Goal: Transaction & Acquisition: Obtain resource

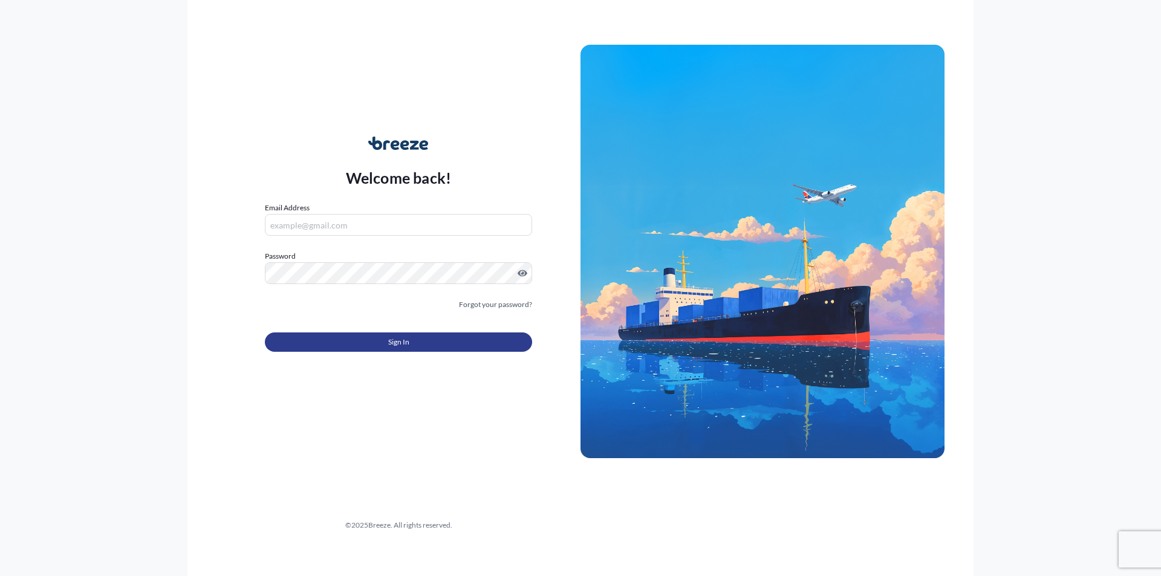
type input "[PERSON_NAME][EMAIL_ADDRESS][DOMAIN_NAME]"
click at [409, 346] on button "Sign In" at bounding box center [398, 341] width 267 height 19
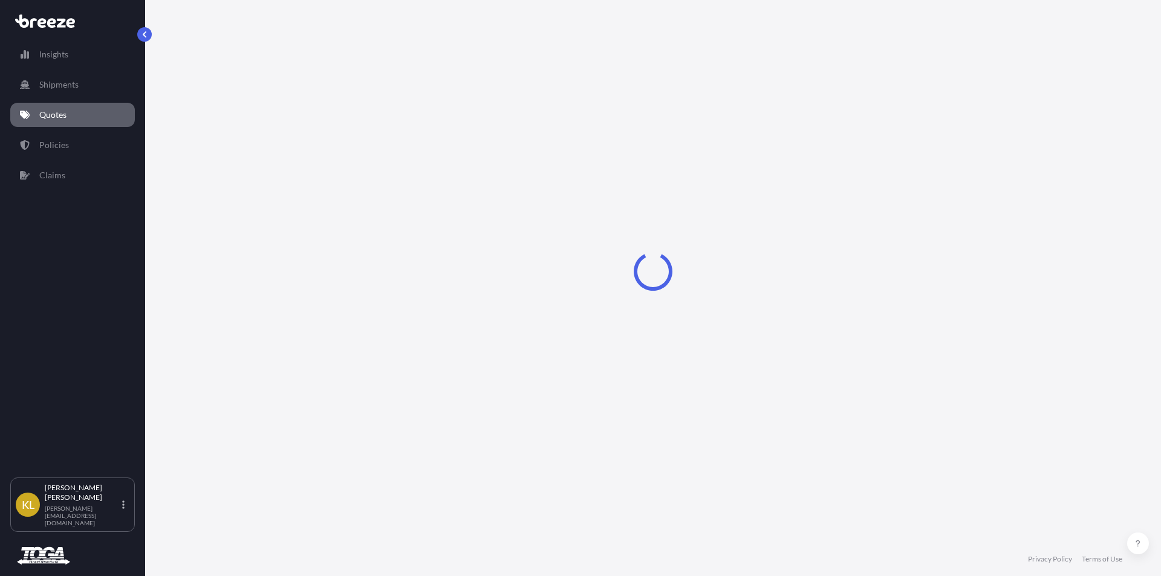
select select "Sea"
select select "1"
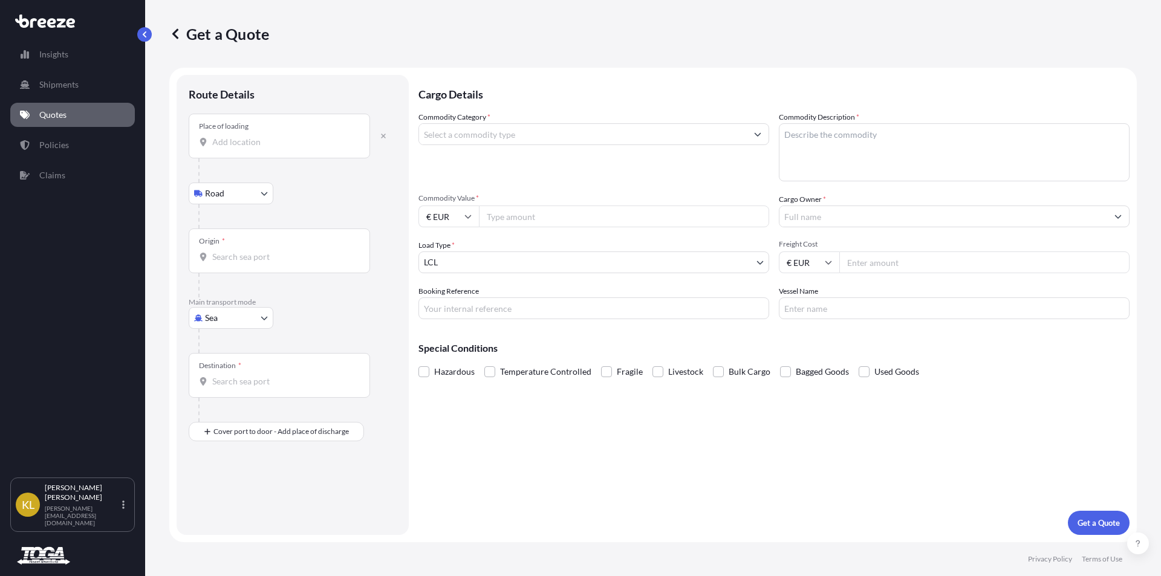
click at [224, 319] on body "Insights Shipments Quotes Policies Claims [PERSON_NAME] Bowen [EMAIL_ADDRESS][D…" at bounding box center [580, 288] width 1161 height 576
click at [226, 390] on span "Road" at bounding box center [221, 393] width 19 height 12
select select "Road"
click at [227, 140] on div "Origin *" at bounding box center [279, 140] width 181 height 45
click at [227, 141] on input "Origin *" at bounding box center [283, 147] width 143 height 12
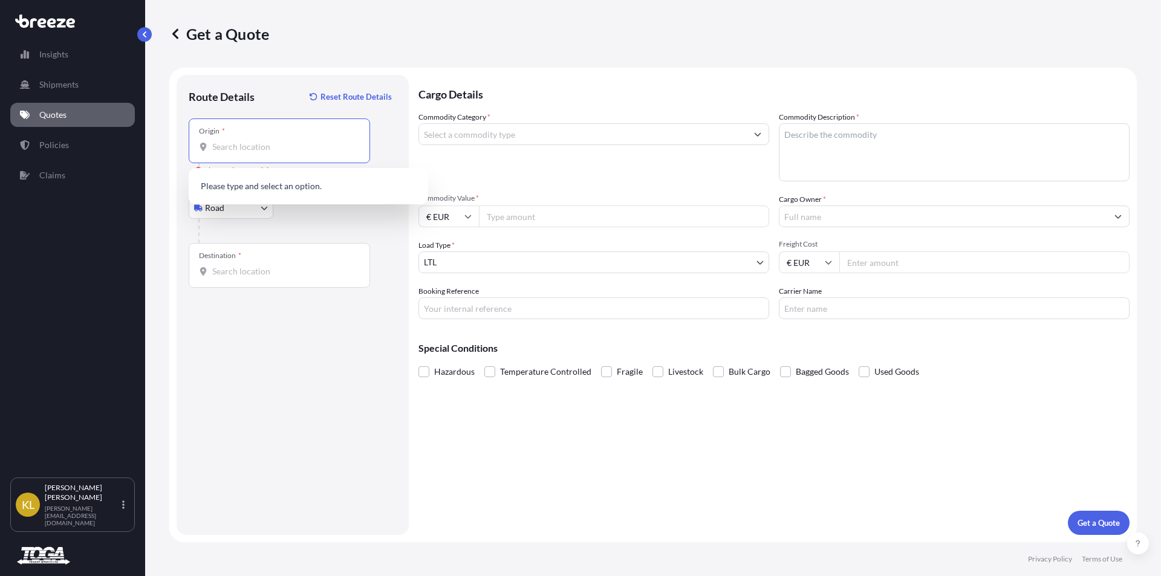
click at [232, 142] on input "Origin * Please select an origin" at bounding box center [283, 147] width 143 height 12
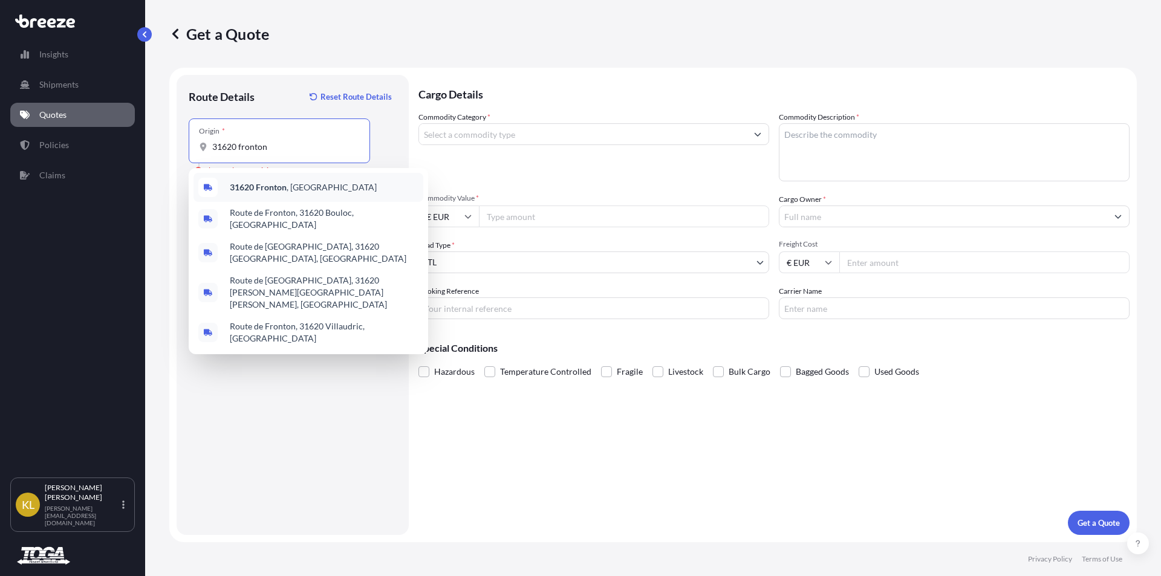
click at [268, 188] on b "31620 Fronton" at bounding box center [258, 187] width 57 height 10
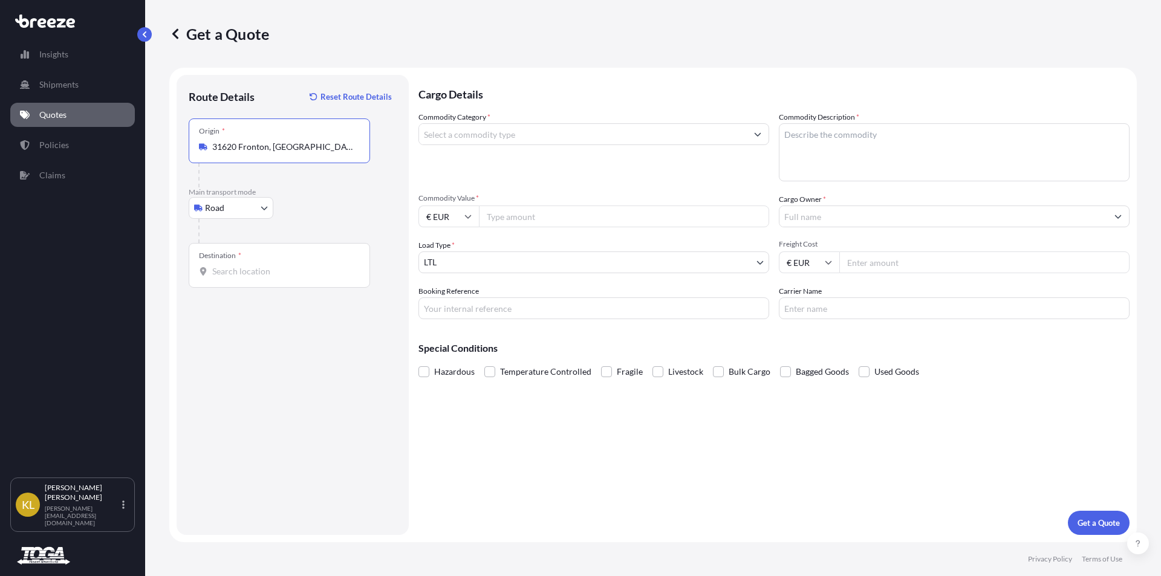
type input "31620 Fronton, [GEOGRAPHIC_DATA]"
click at [251, 270] on input "Destination *" at bounding box center [283, 271] width 143 height 12
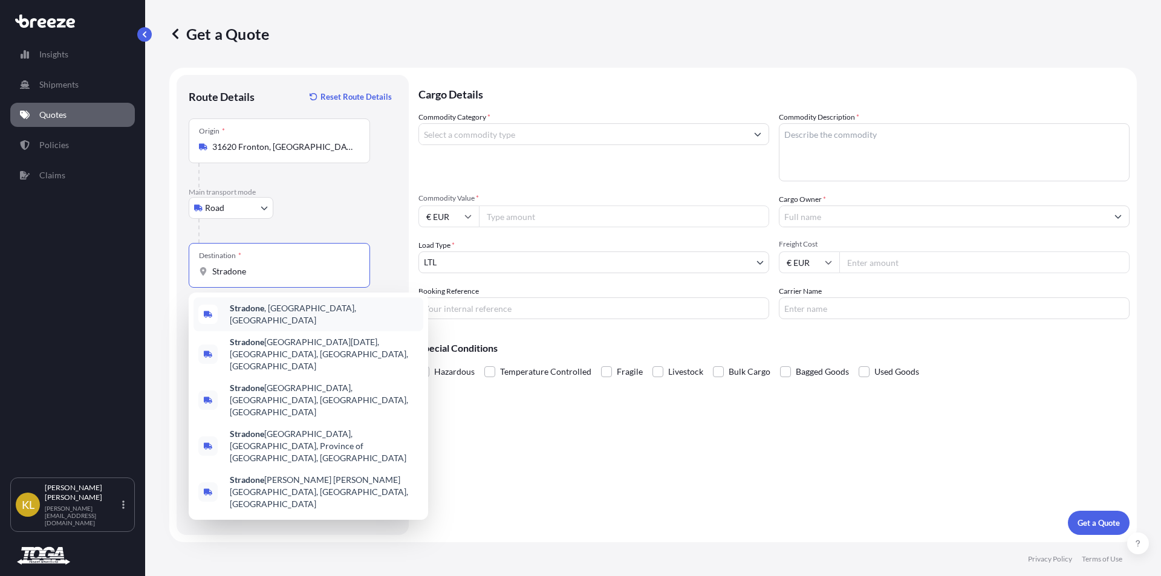
click at [268, 319] on div "Stradone , [GEOGRAPHIC_DATA], [GEOGRAPHIC_DATA]" at bounding box center [308, 314] width 230 height 34
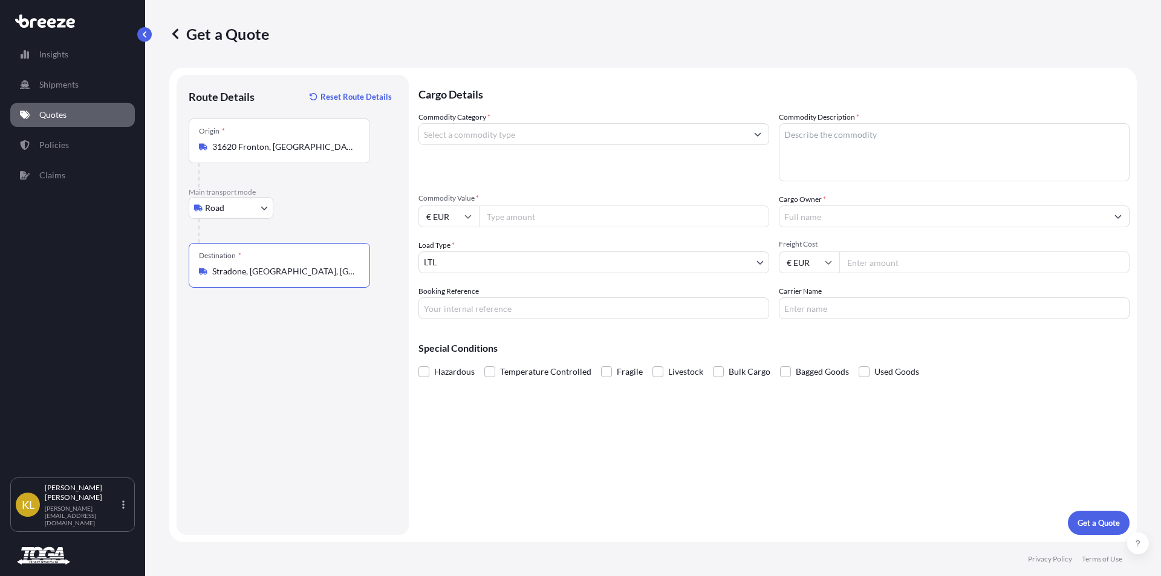
type input "Stradone, [GEOGRAPHIC_DATA], [GEOGRAPHIC_DATA]"
click at [465, 130] on input "Commodity Category *" at bounding box center [583, 134] width 328 height 22
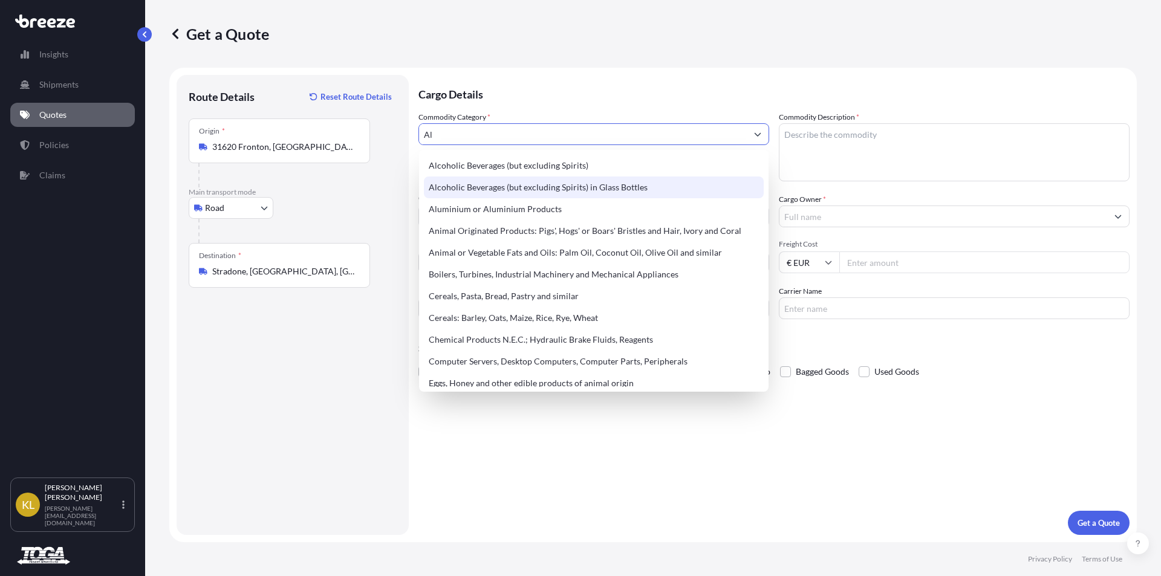
click at [477, 183] on div "Alcoholic Beverages (but excluding Spirits) in Glass Bottles" at bounding box center [594, 188] width 340 height 22
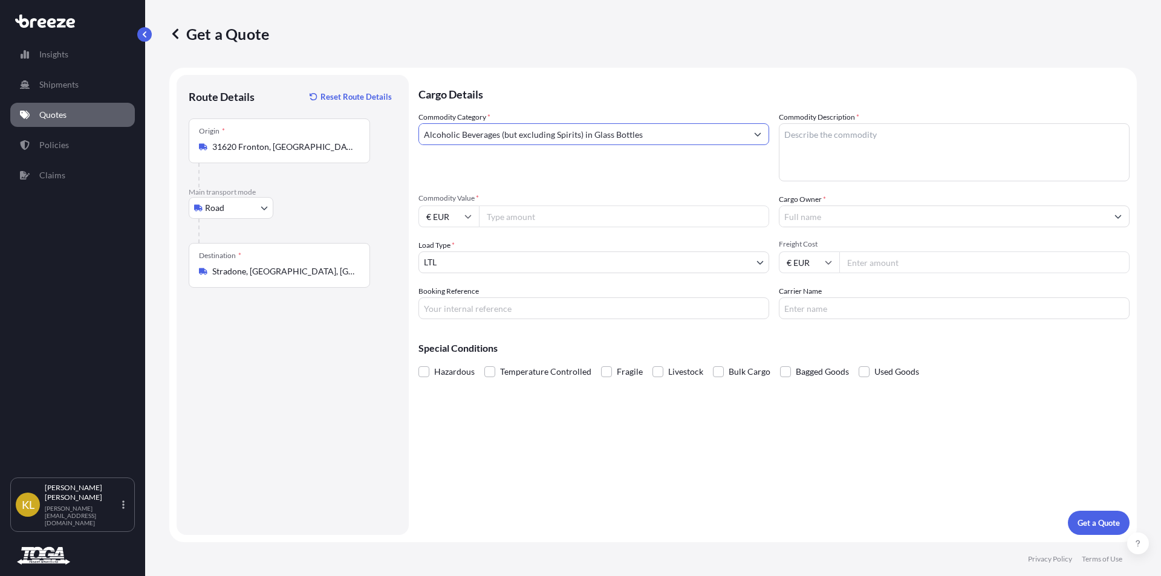
type input "Alcoholic Beverages (but excluding Spirits) in Glass Bottles"
click at [510, 218] on input "Commodity Value *" at bounding box center [624, 217] width 290 height 22
type input "4880.00"
click at [868, 131] on textarea "Commodity Description *" at bounding box center [954, 152] width 351 height 58
type textarea "Wine"
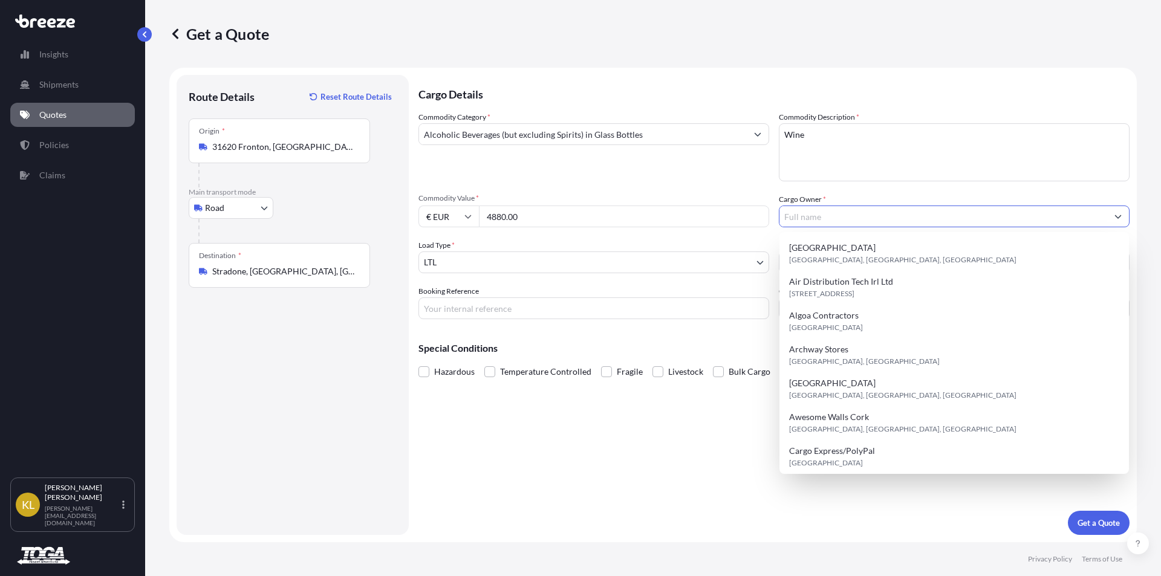
click at [828, 221] on input "Cargo Owner *" at bounding box center [943, 217] width 328 height 22
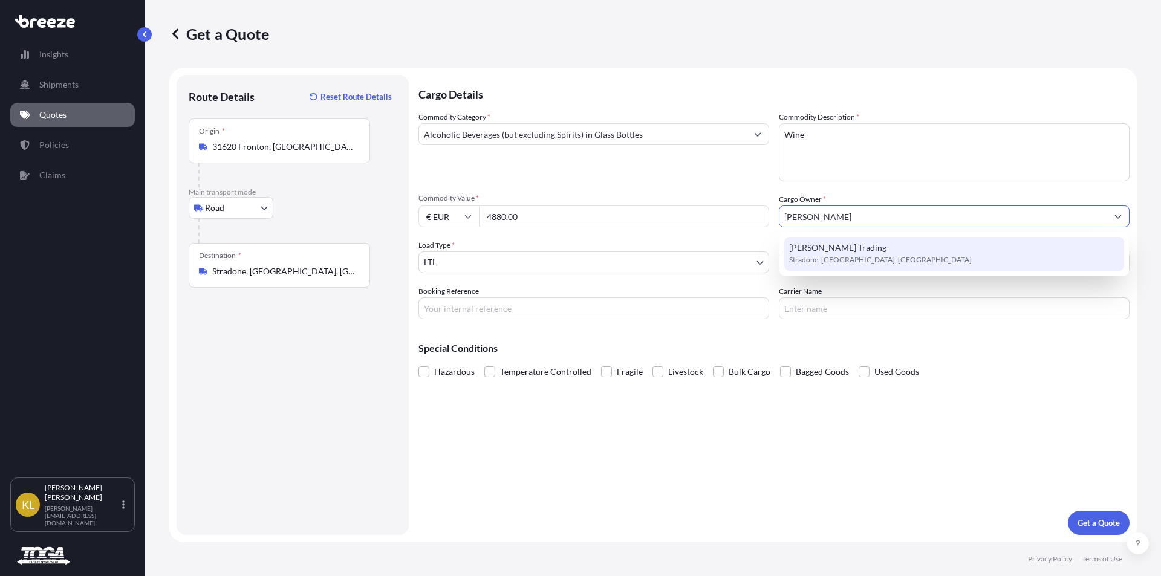
click at [845, 254] on span "Stradone, [GEOGRAPHIC_DATA], [GEOGRAPHIC_DATA]" at bounding box center [880, 260] width 183 height 12
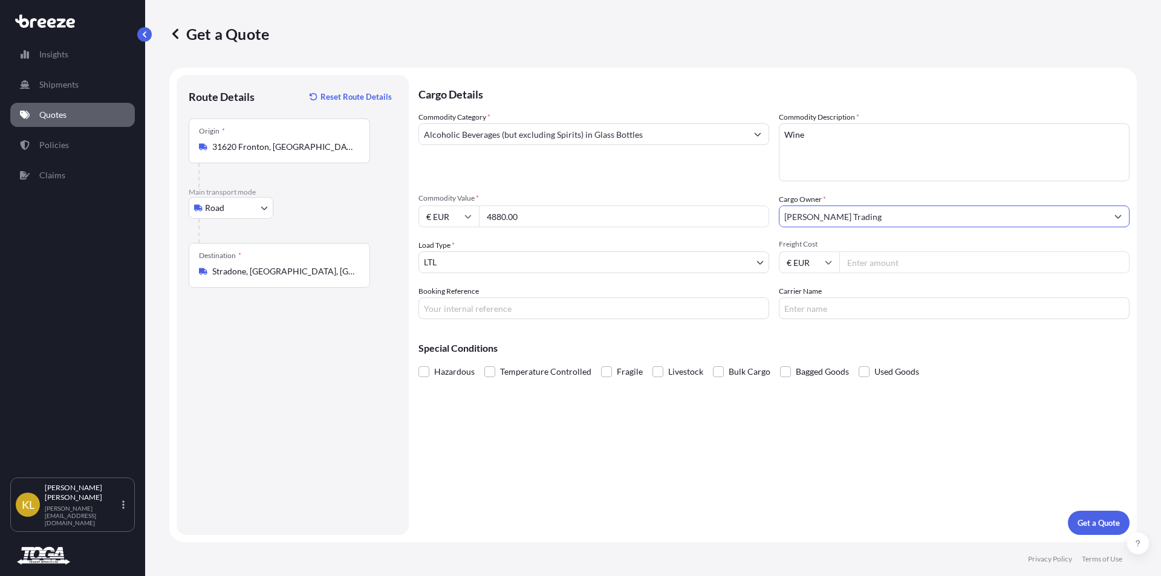
type input "[PERSON_NAME] Trading"
click at [867, 265] on input "Freight Cost" at bounding box center [984, 262] width 290 height 22
type input "450.00"
click at [841, 304] on input "Carrier Name" at bounding box center [954, 308] width 351 height 22
type input "Toga Freight"
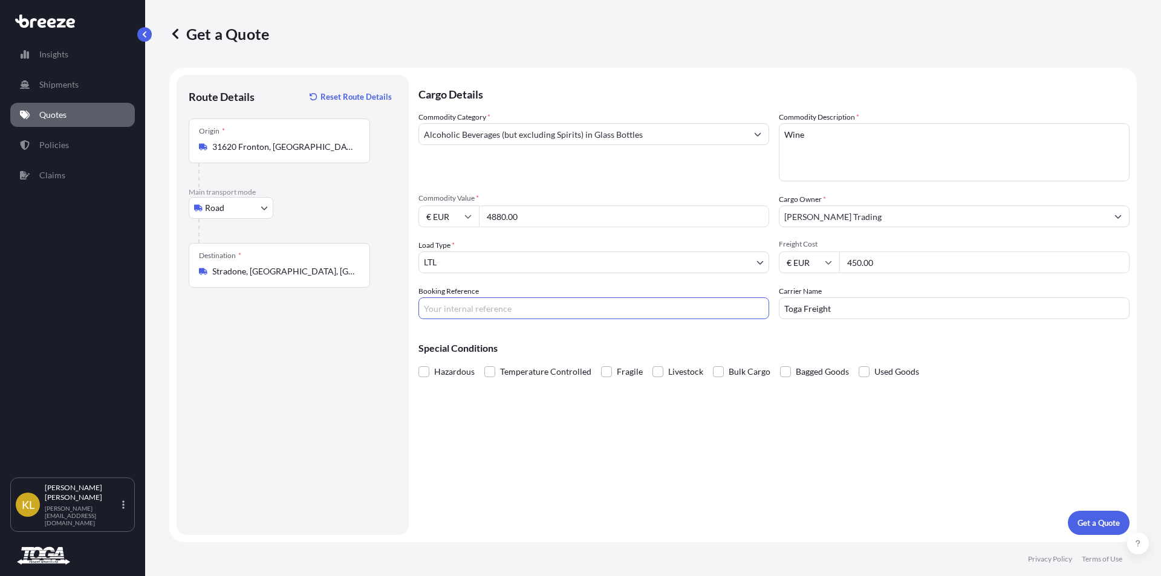
click at [455, 306] on input "Booking Reference" at bounding box center [593, 308] width 351 height 22
type input "PO27186"
click at [1097, 519] on p "Get a Quote" at bounding box center [1098, 523] width 42 height 12
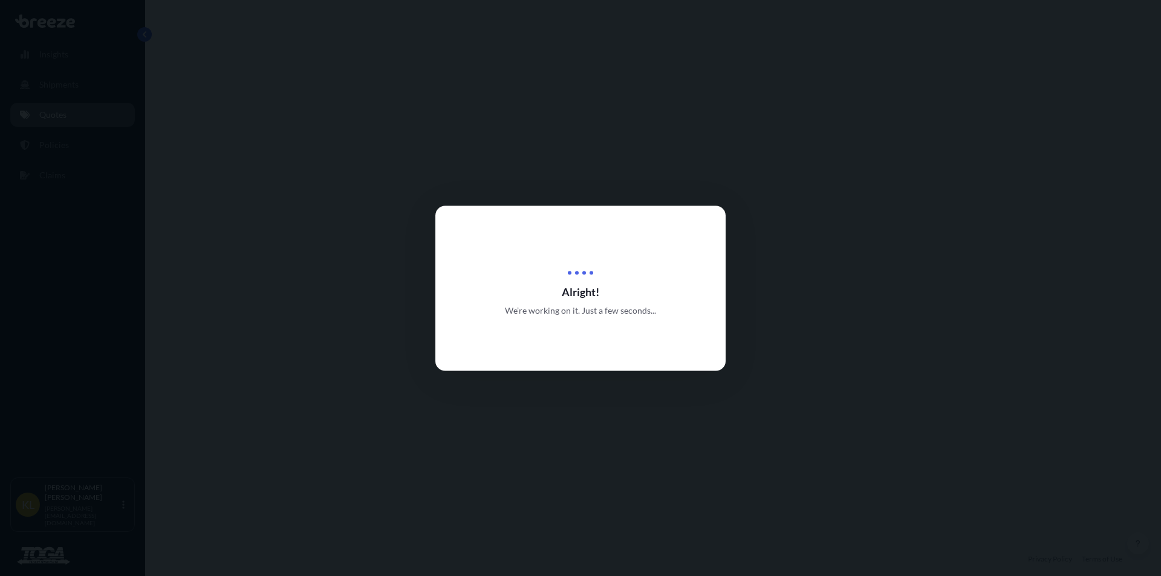
select select "Road"
select select "1"
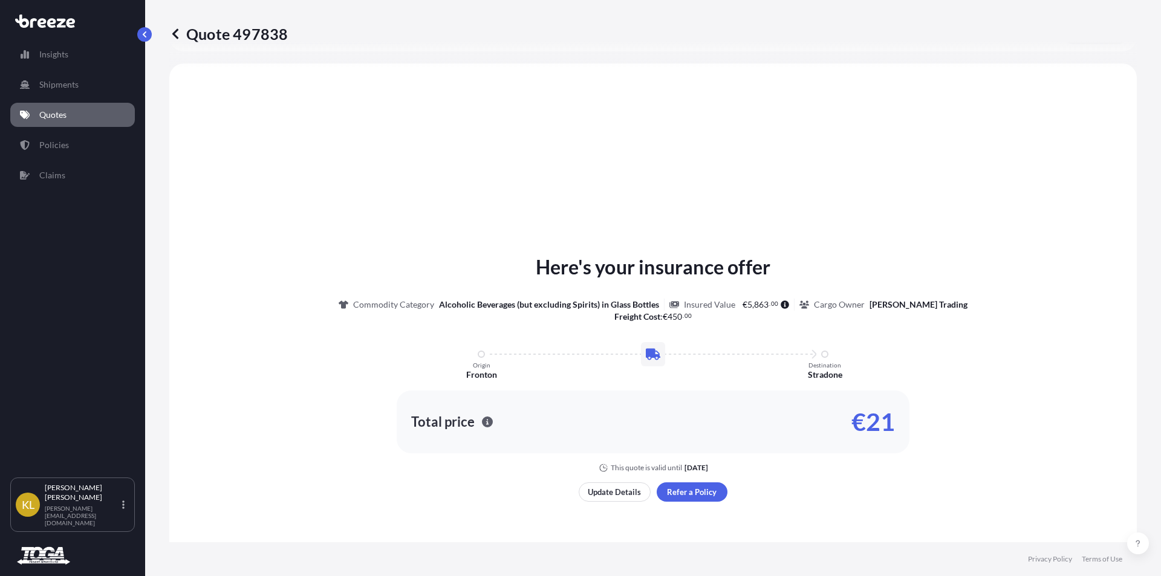
scroll to position [364, 0]
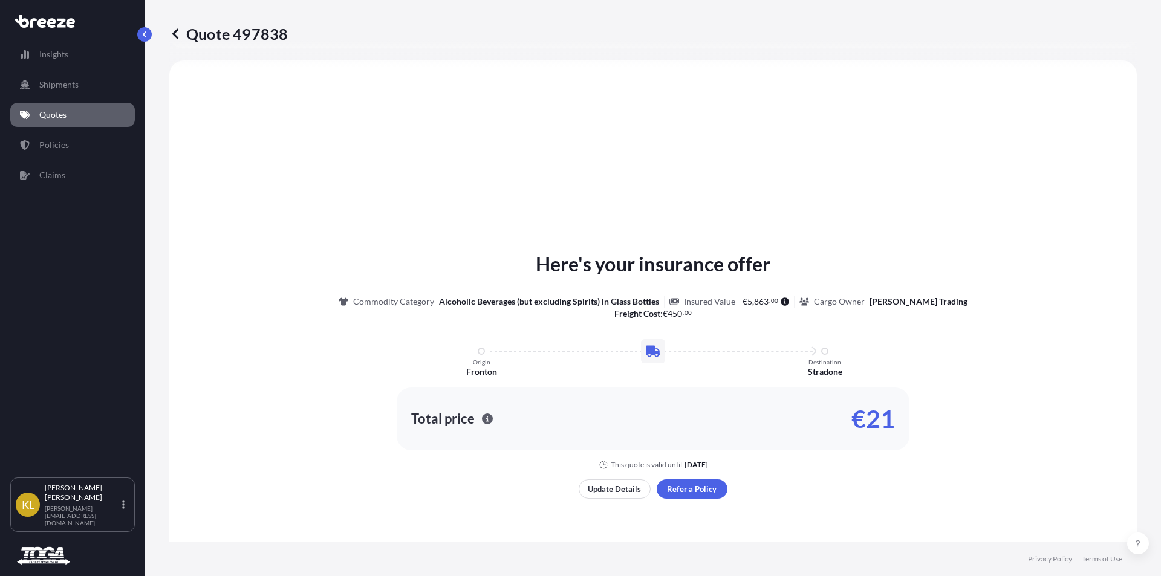
click at [49, 115] on p "Quotes" at bounding box center [52, 115] width 27 height 12
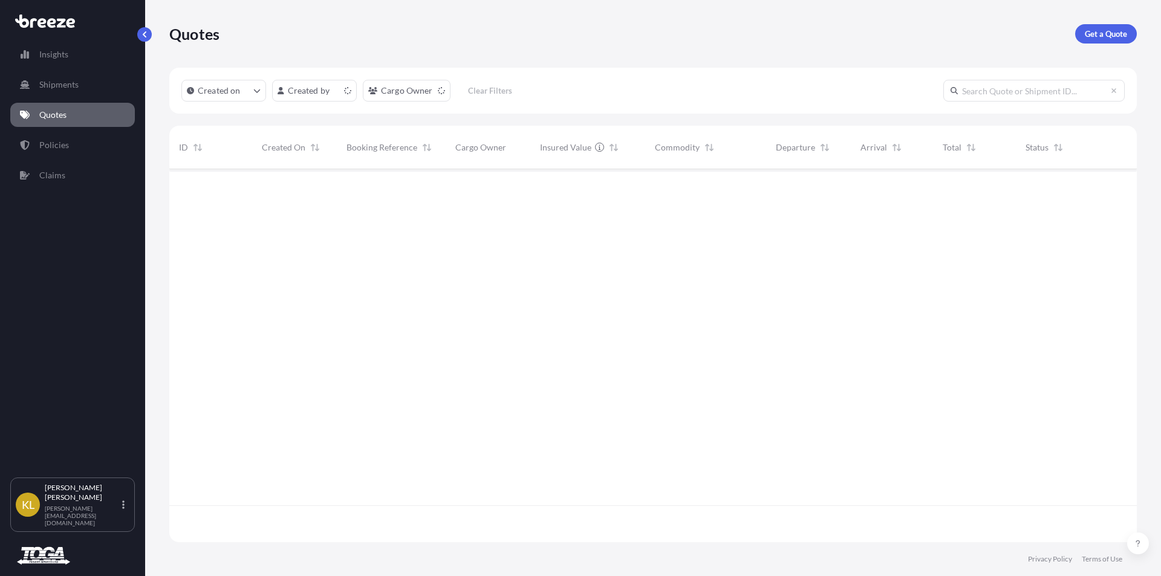
scroll to position [371, 958]
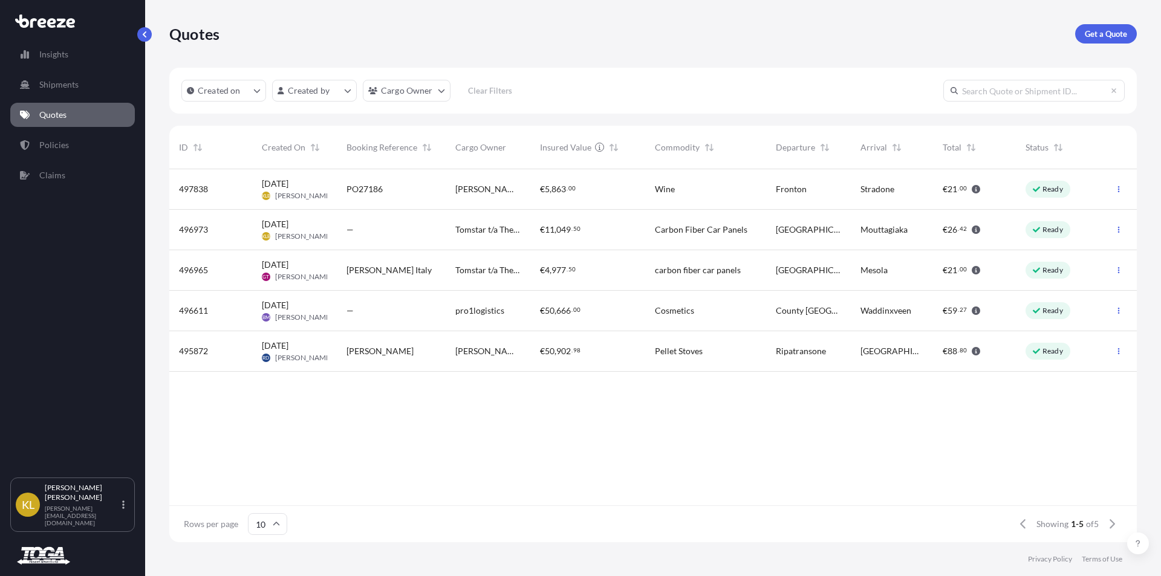
click at [1054, 193] on p "Ready" at bounding box center [1052, 189] width 21 height 10
select select "Road"
select select "1"
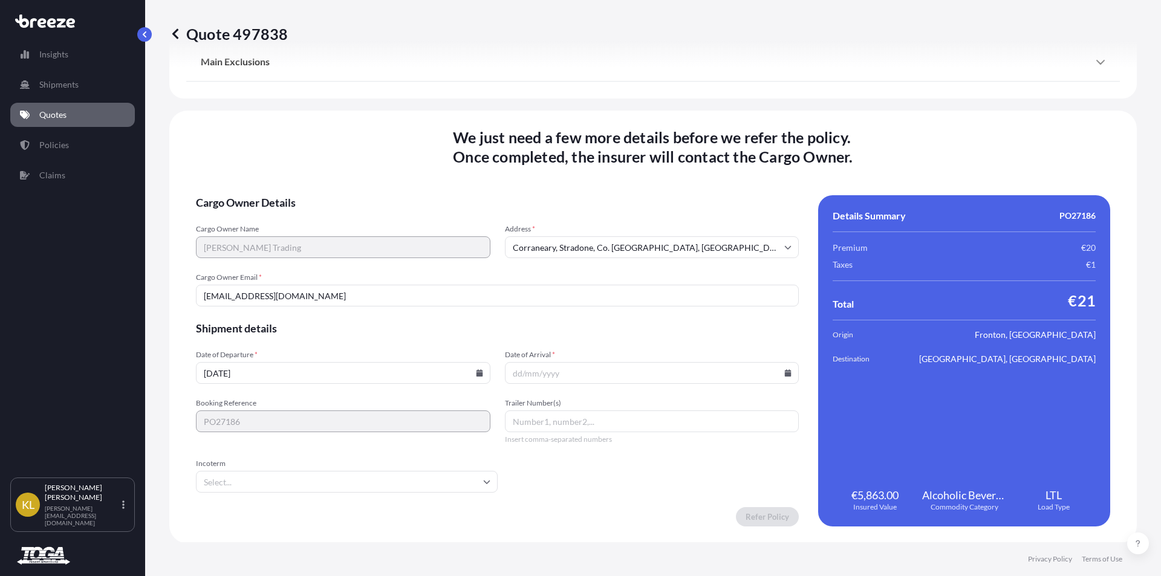
scroll to position [1451, 0]
click at [478, 368] on input "[DATE]" at bounding box center [343, 372] width 294 height 22
click at [314, 375] on input "[DATE]" at bounding box center [343, 372] width 294 height 22
click at [476, 370] on icon at bounding box center [479, 371] width 7 height 7
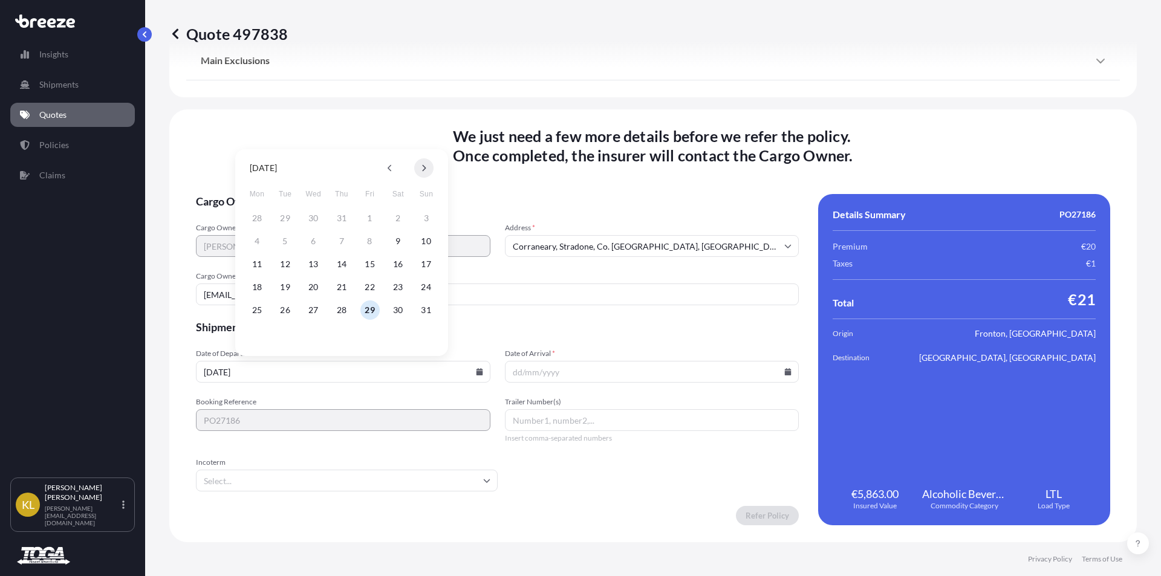
click at [424, 166] on icon at bounding box center [425, 168] width 4 height 7
click at [370, 216] on button "5" at bounding box center [369, 218] width 19 height 19
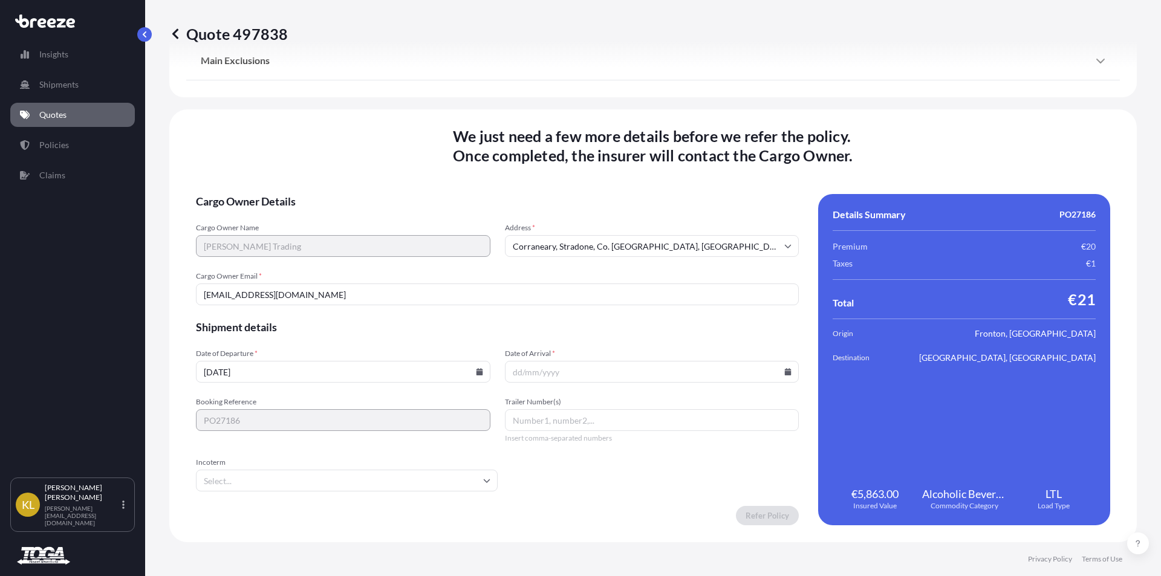
type input "[DATE]"
drag, startPoint x: 776, startPoint y: 367, endPoint x: 756, endPoint y: 372, distance: 21.3
click at [776, 367] on input "Date of Arrival *" at bounding box center [652, 372] width 294 height 22
click at [785, 372] on icon at bounding box center [788, 371] width 7 height 7
click at [727, 167] on icon at bounding box center [729, 167] width 5 height 7
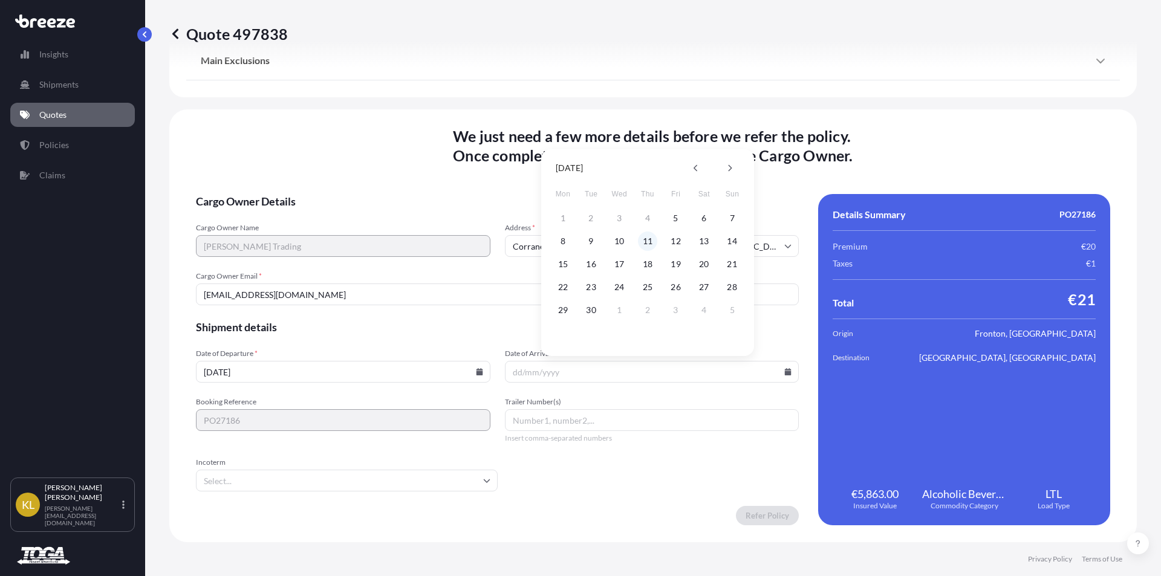
click at [652, 242] on button "11" at bounding box center [647, 241] width 19 height 19
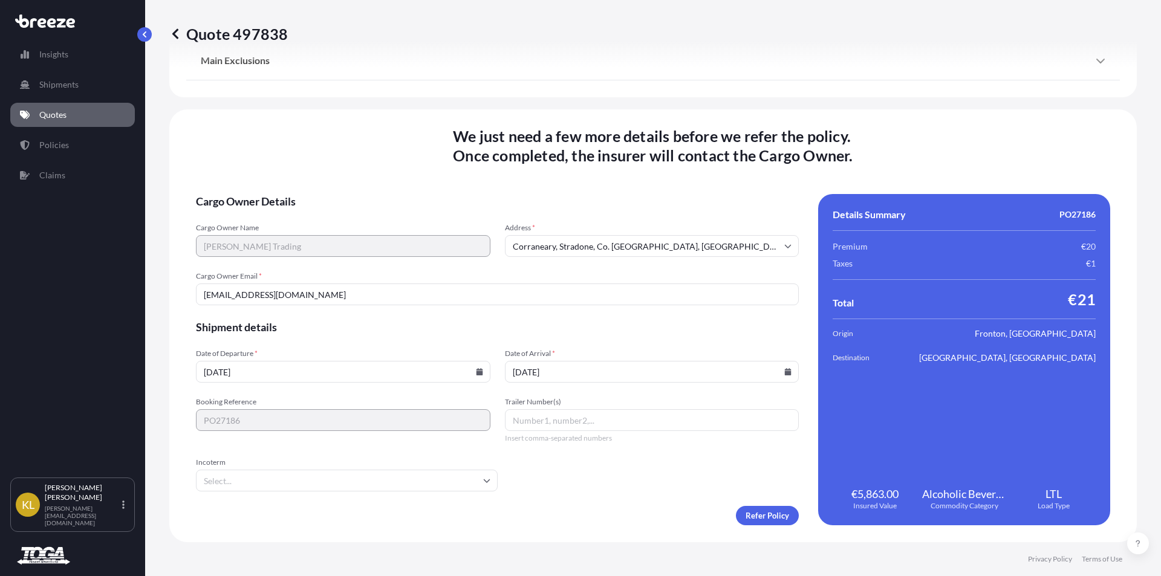
type input "[DATE]"
click at [533, 420] on input "Trailer Number(s)" at bounding box center [652, 420] width 294 height 22
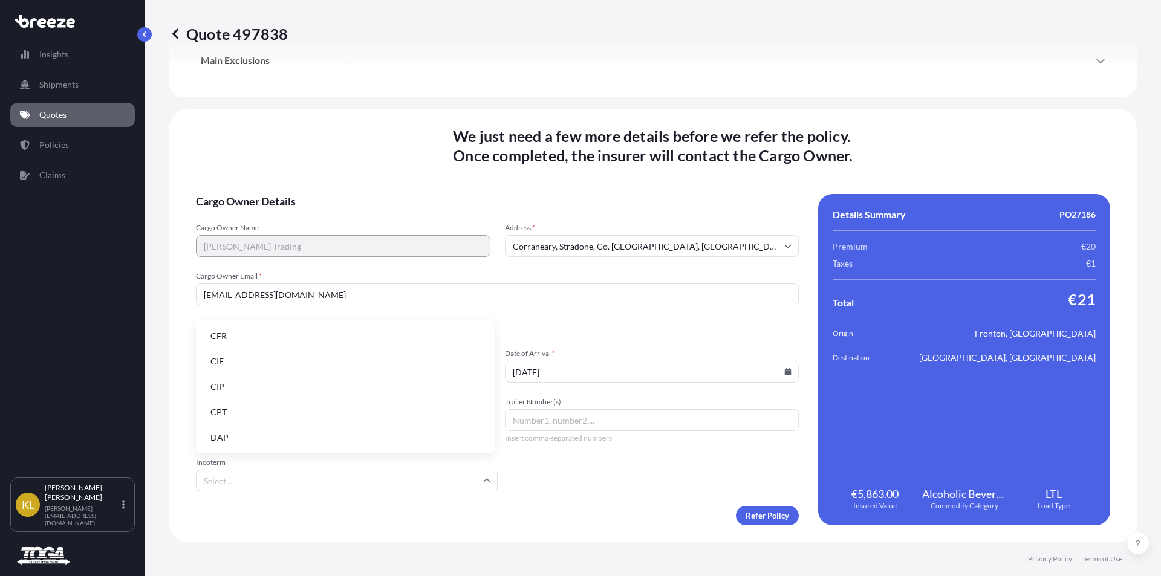
click at [267, 485] on input "Incoterm" at bounding box center [347, 481] width 302 height 22
click at [568, 518] on div "Refer Policy" at bounding box center [497, 515] width 603 height 19
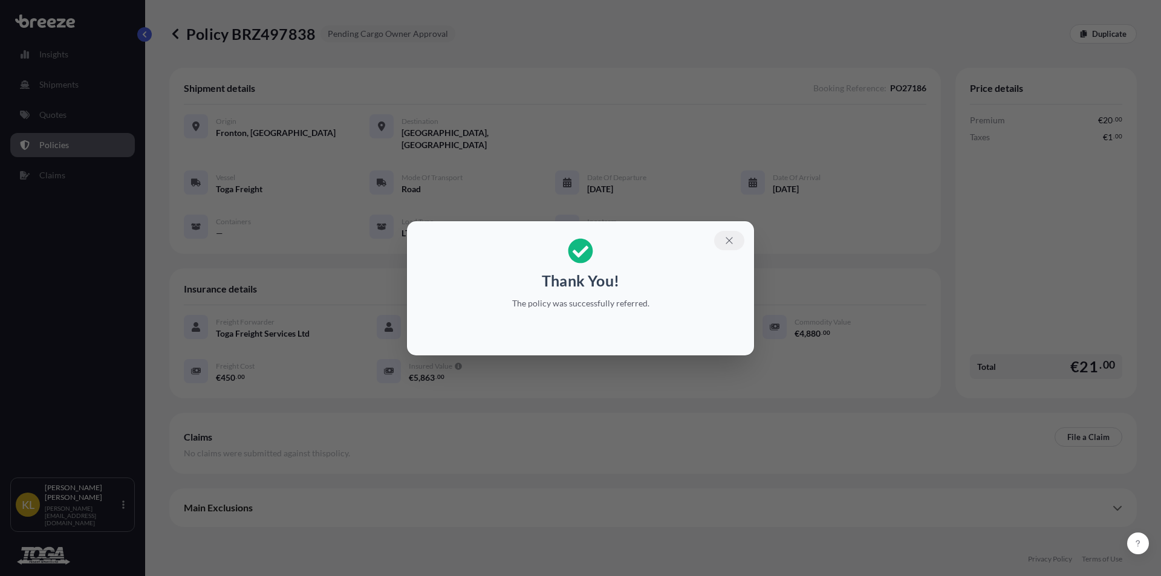
click at [725, 236] on icon "button" at bounding box center [729, 240] width 11 height 11
